Goal: Task Accomplishment & Management: Use online tool/utility

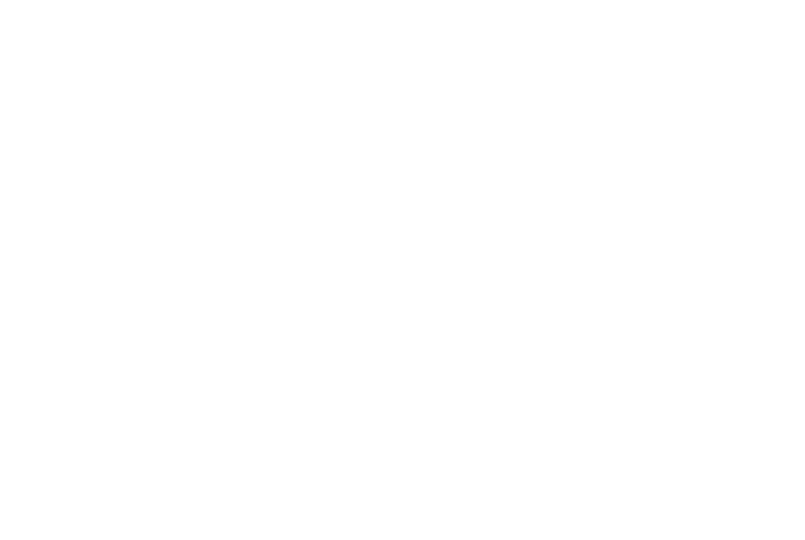
click at [713, 32] on body at bounding box center [402, 270] width 805 height 540
click at [682, 41] on body at bounding box center [402, 270] width 805 height 540
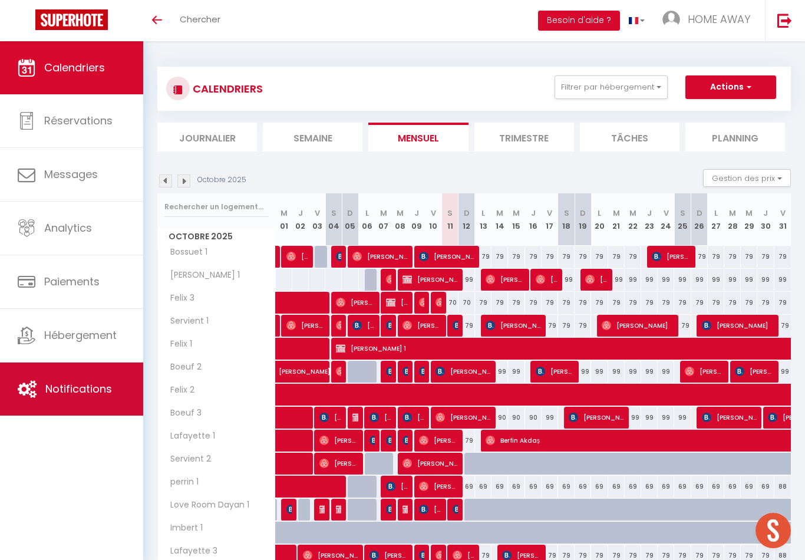
click at [125, 371] on link "Notifications" at bounding box center [71, 388] width 143 height 53
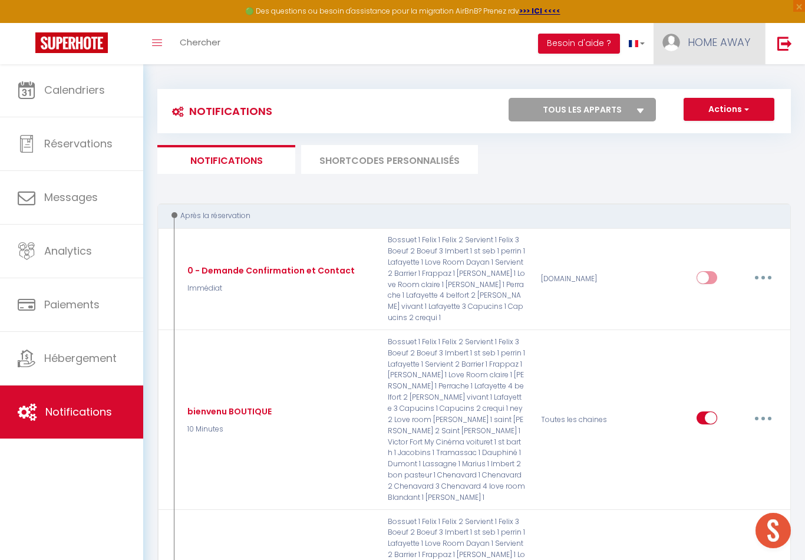
click at [674, 39] on img at bounding box center [671, 43] width 18 height 18
click at [603, 172] on div at bounding box center [402, 280] width 805 height 560
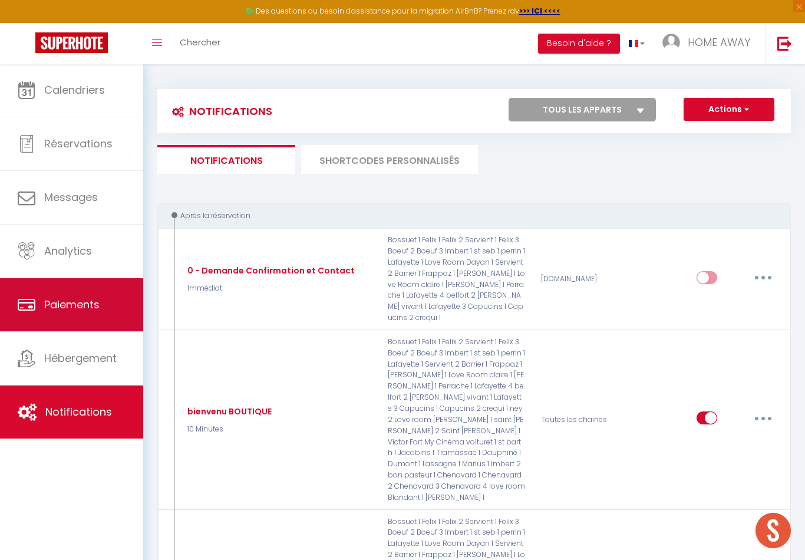
click at [72, 298] on span "Paiements" at bounding box center [71, 304] width 55 height 15
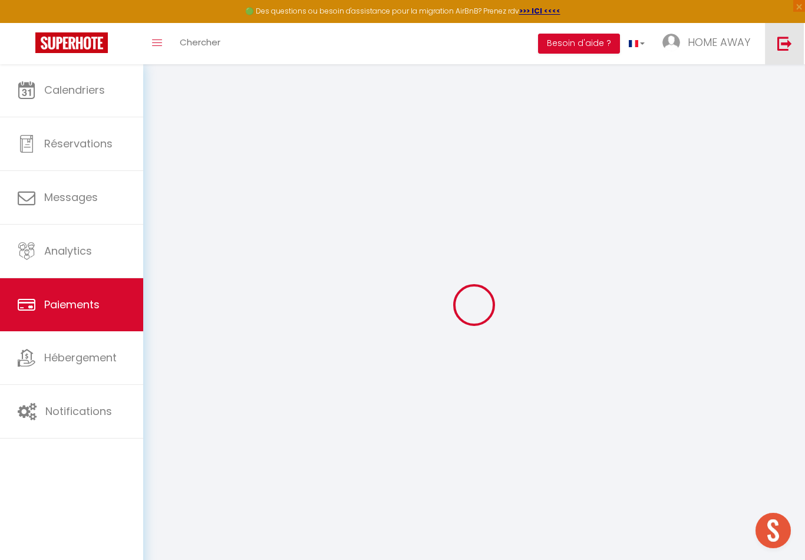
select select "2"
select select "0"
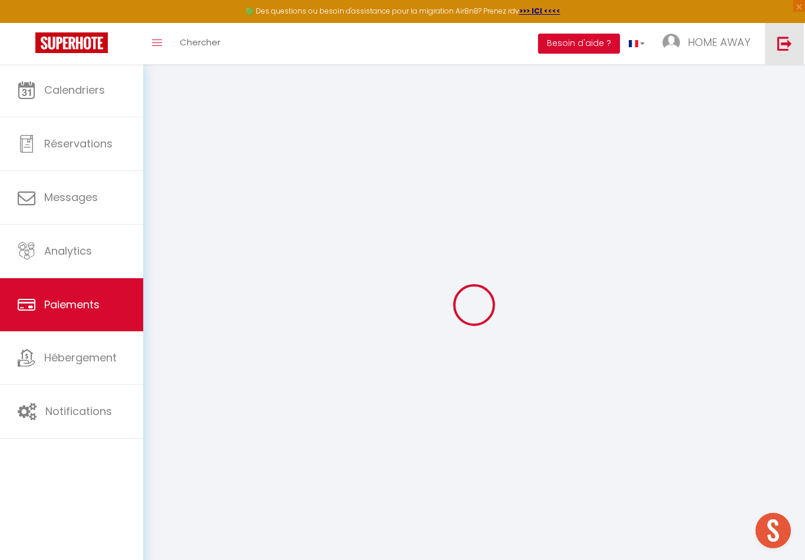
select select "0"
select select
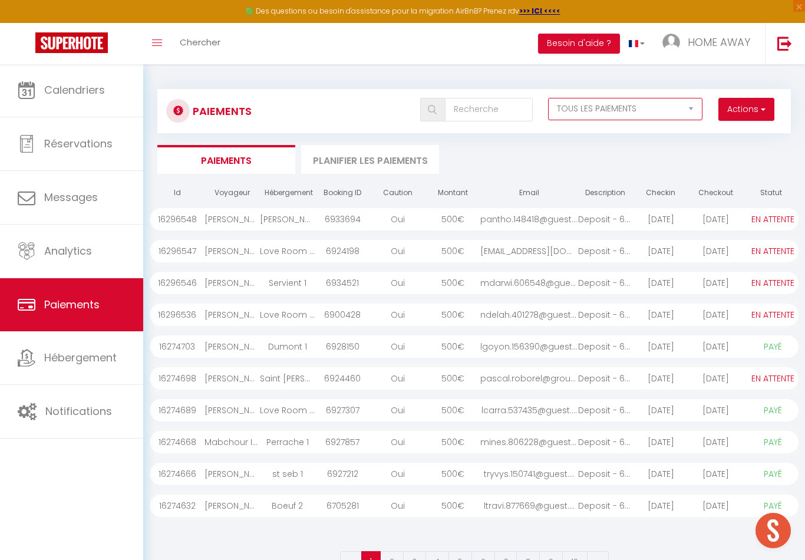
click at [680, 110] on select "EN ATTENTE PAYÉ TOUS LES PAIEMENTS" at bounding box center [625, 109] width 155 height 22
click at [722, 111] on button "Actions" at bounding box center [746, 110] width 56 height 24
click at [720, 150] on link "Créer nouveau lien caution" at bounding box center [701, 150] width 145 height 15
select select
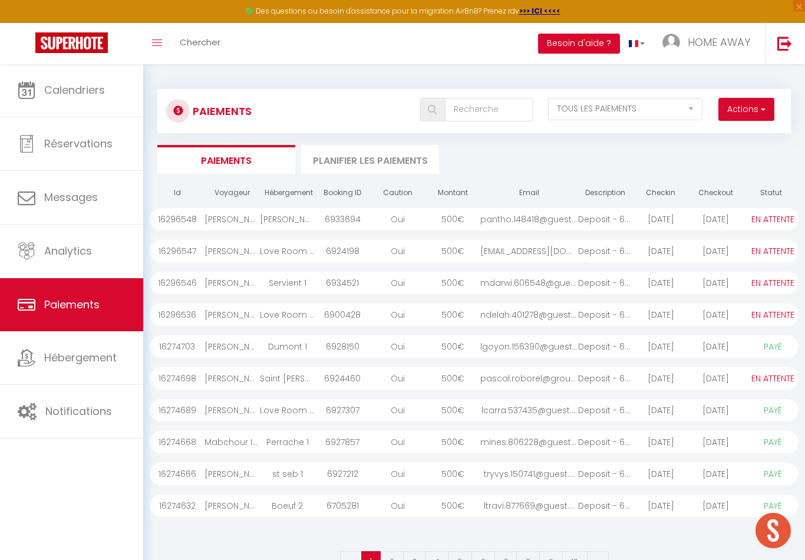
select select "other"
select select "4919"
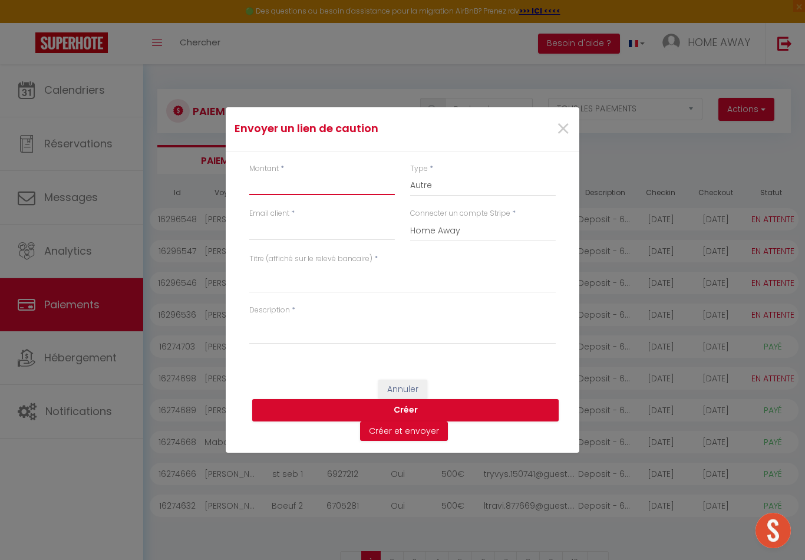
click at [327, 193] on input "Montant" at bounding box center [322, 184] width 146 height 21
type input "300"
click at [257, 227] on input "Email client" at bounding box center [322, 229] width 146 height 21
click at [46, 438] on div "Envoyer un lien de caution × Montant * 300 Type * Nuits Frais de ménage Taxe de…" at bounding box center [402, 280] width 805 height 560
click at [265, 231] on input "Email client" at bounding box center [322, 229] width 146 height 21
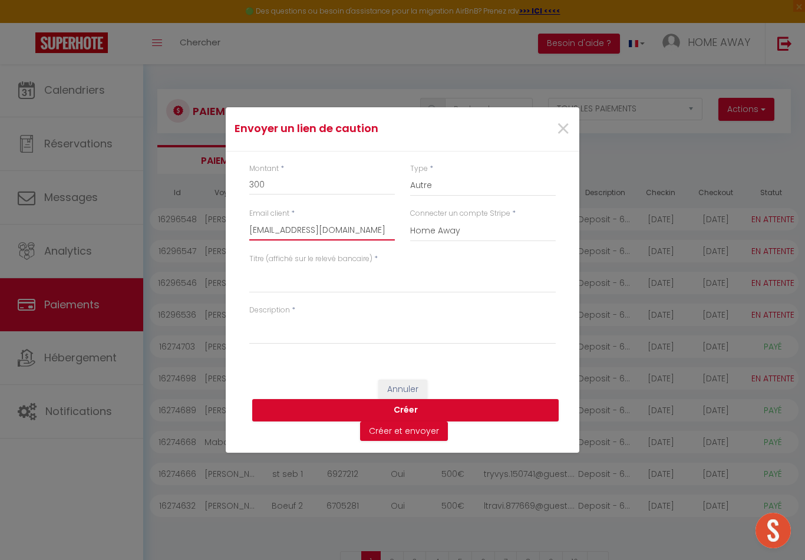
type input "[EMAIL_ADDRESS][DOMAIN_NAME]"
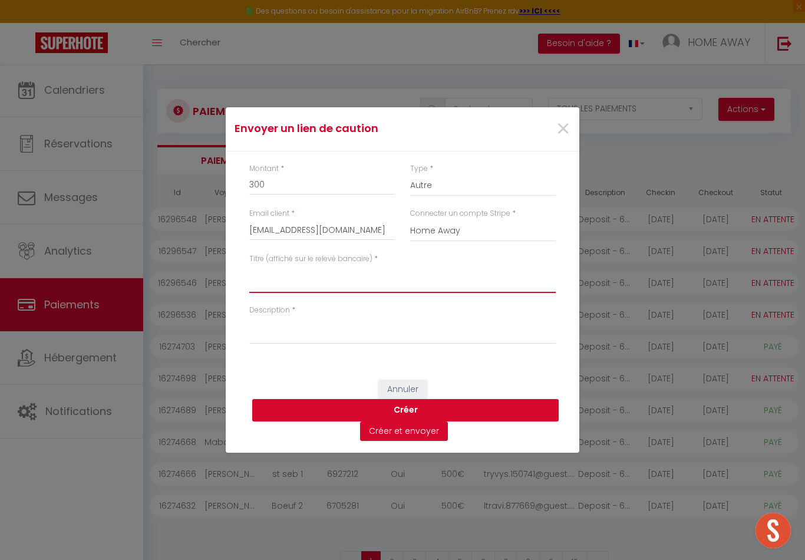
click at [310, 277] on textarea "Titre (affiché sur le relevé bancaire)" at bounding box center [402, 279] width 306 height 28
type textarea "caution love room"
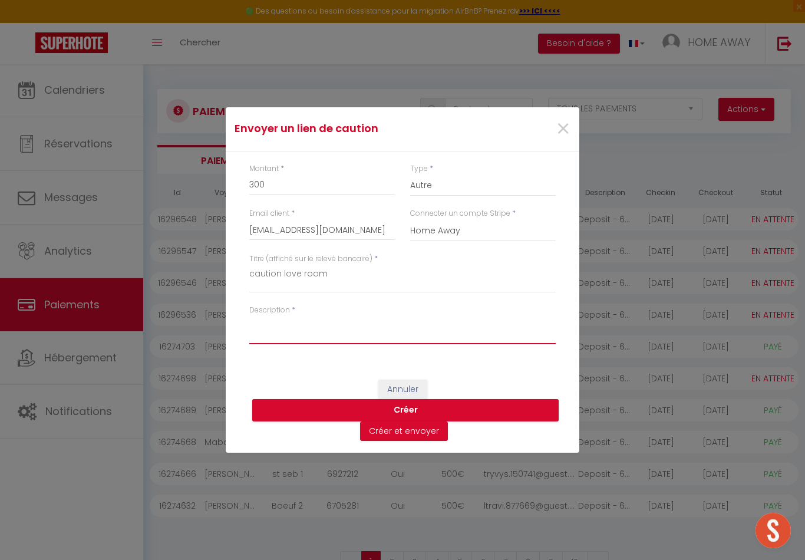
click at [274, 342] on textarea "Description" at bounding box center [402, 330] width 306 height 28
type textarea "caution love room"
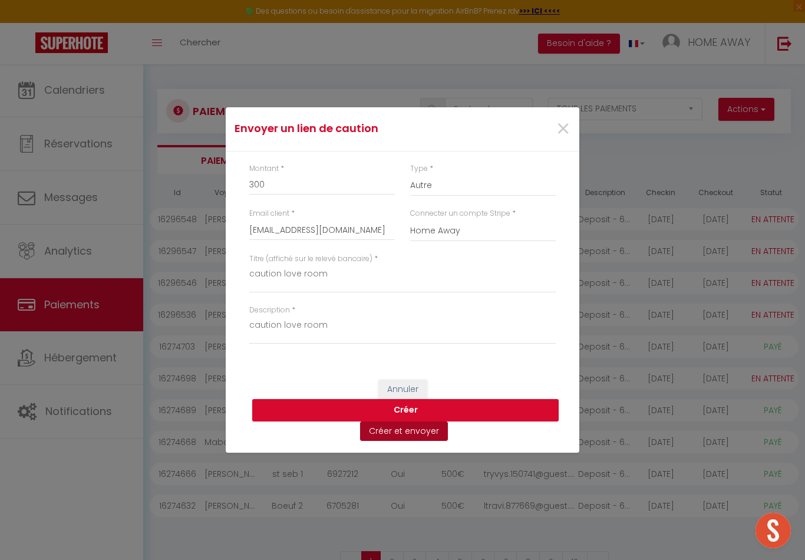
click at [433, 432] on button "Créer et envoyer" at bounding box center [404, 431] width 88 height 20
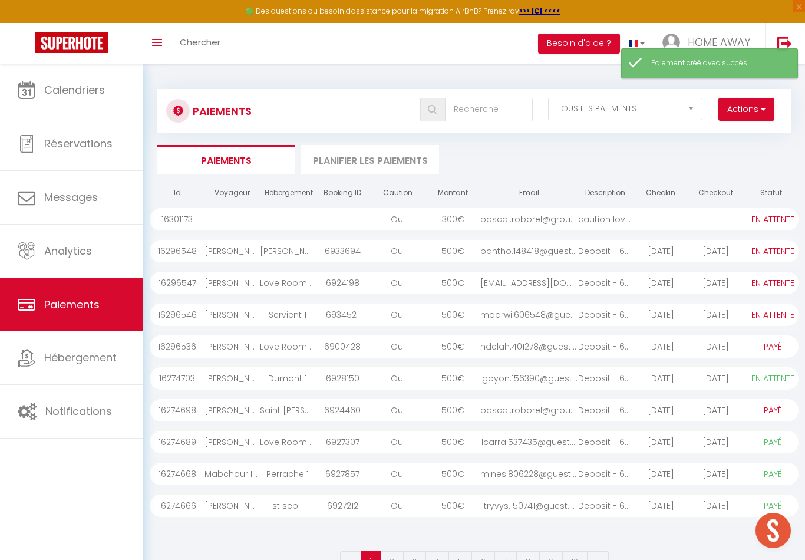
click at [739, 216] on div at bounding box center [715, 219] width 55 height 22
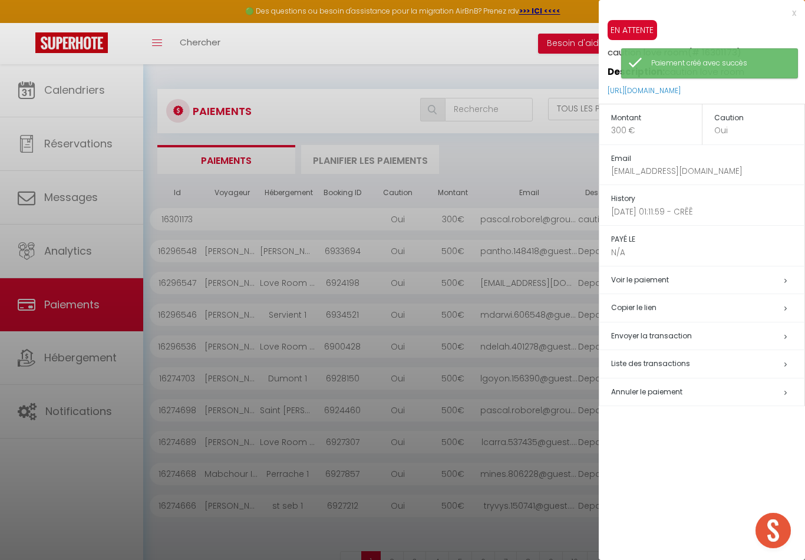
click at [531, 290] on div at bounding box center [402, 280] width 805 height 560
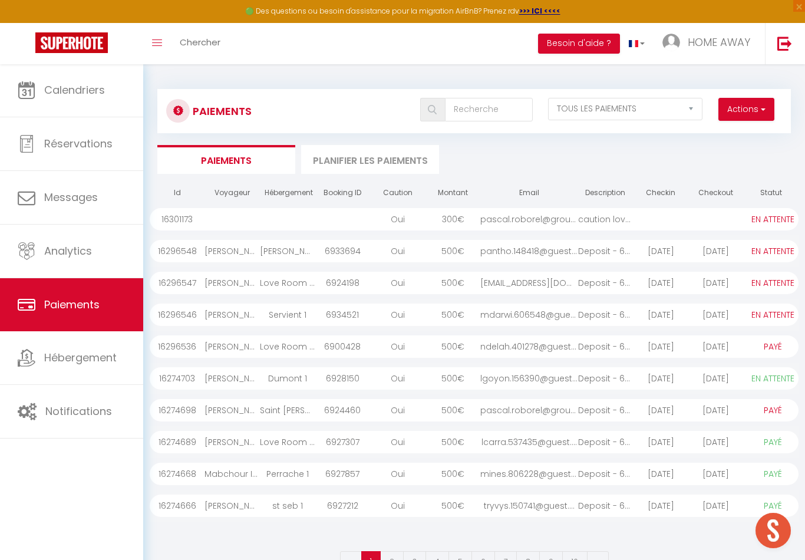
click at [635, 216] on div at bounding box center [660, 219] width 55 height 22
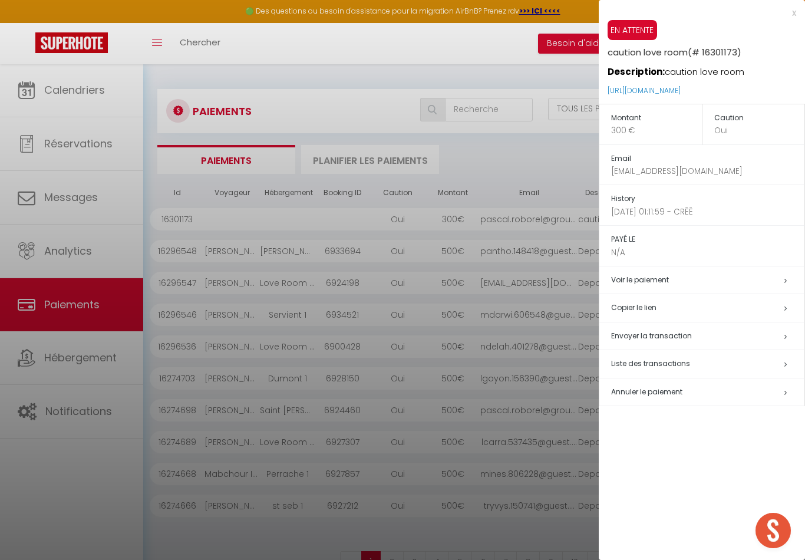
click at [720, 305] on h5 "Copier le lien" at bounding box center [707, 308] width 193 height 14
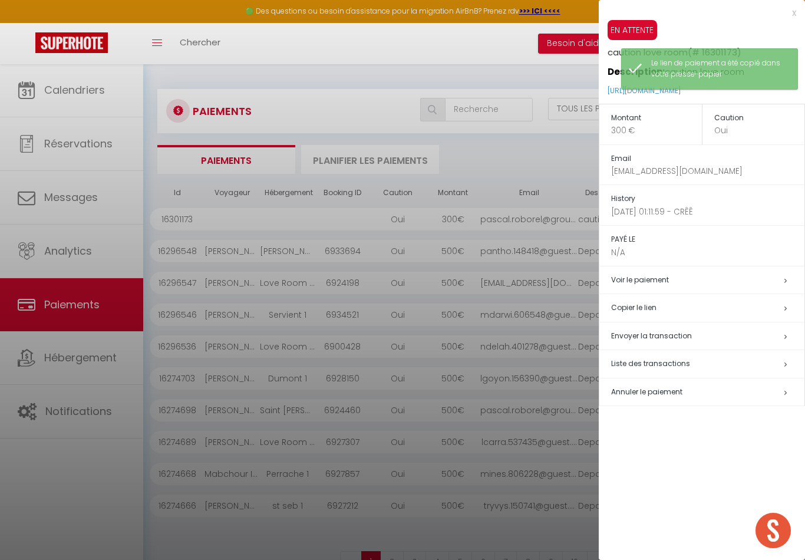
click at [727, 301] on h5 "Copier le lien" at bounding box center [707, 308] width 193 height 14
